Goal: Navigation & Orientation: Find specific page/section

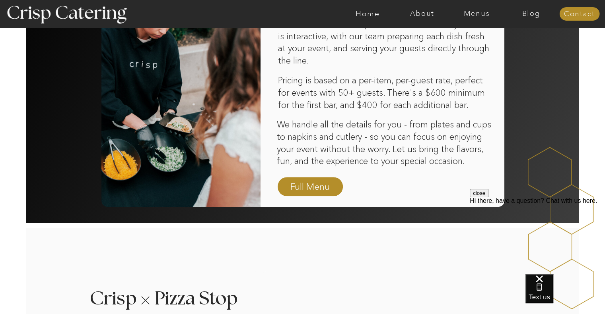
scroll to position [544, 0]
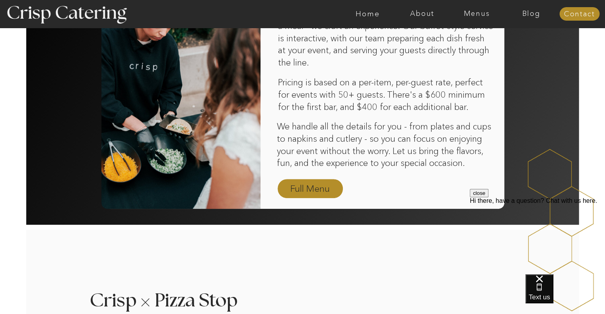
click at [314, 187] on nav "Full Menu" at bounding box center [310, 189] width 46 height 14
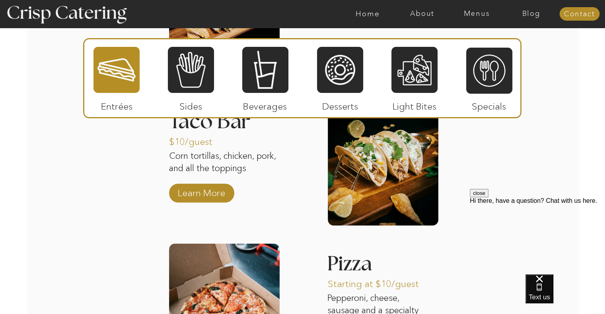
scroll to position [1148, 0]
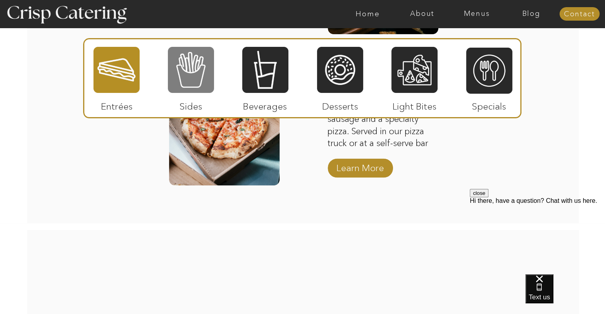
click at [196, 58] on div at bounding box center [191, 70] width 46 height 48
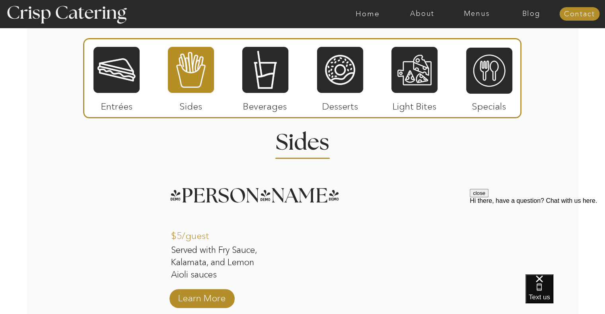
scroll to position [710, 0]
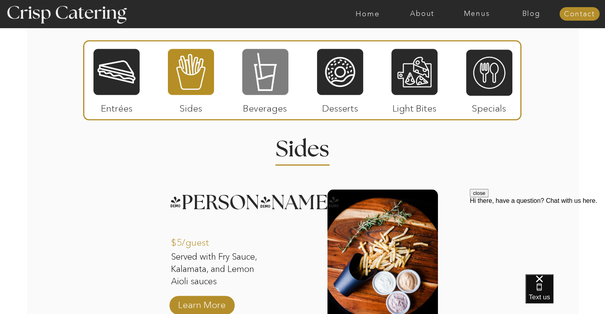
click at [267, 79] on div at bounding box center [265, 72] width 46 height 48
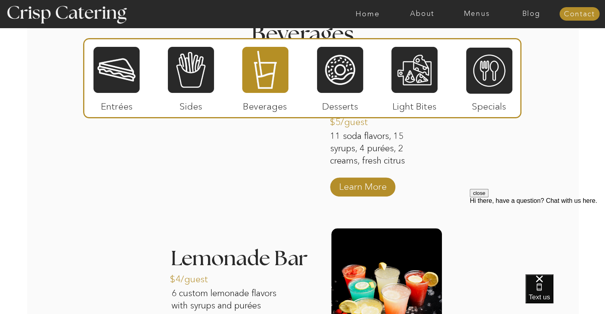
scroll to position [825, 0]
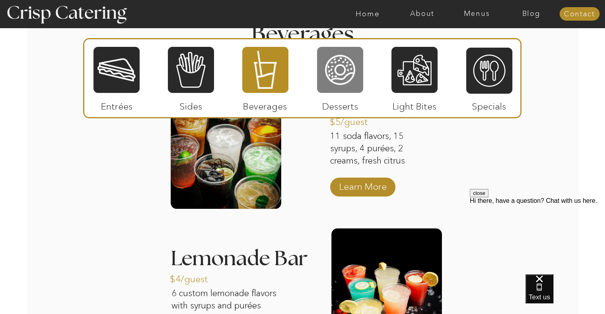
click at [349, 79] on div at bounding box center [340, 70] width 46 height 48
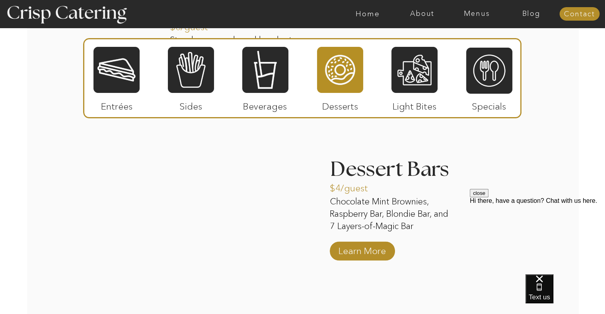
scroll to position [1081, 0]
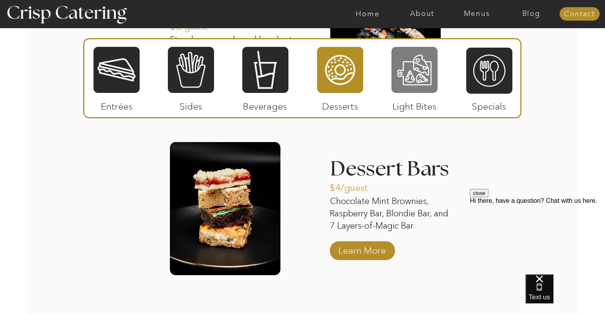
click at [423, 79] on div at bounding box center [414, 70] width 46 height 48
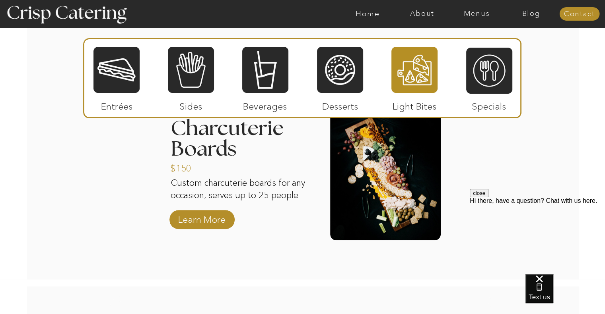
scroll to position [755, 0]
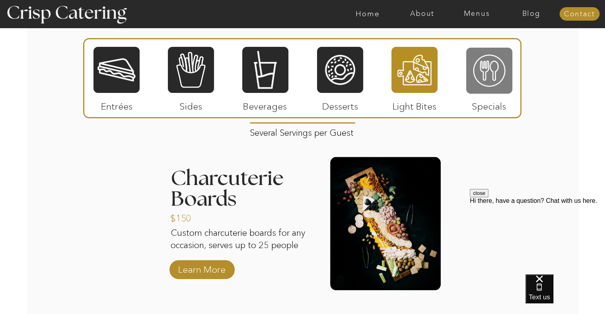
click at [501, 73] on div at bounding box center [489, 71] width 46 height 48
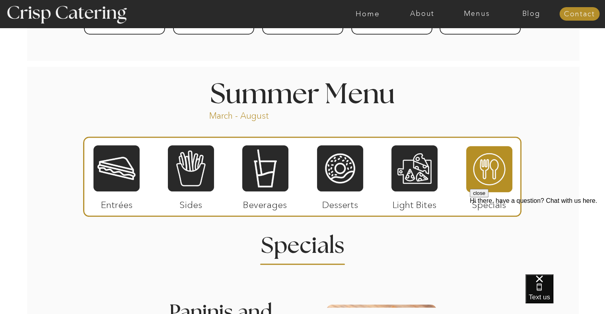
scroll to position [549, 0]
